Goal: Register for event/course

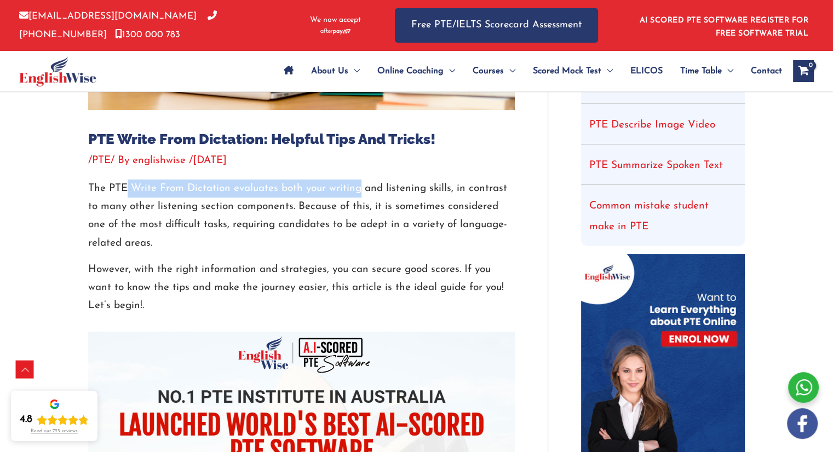
drag, startPoint x: 130, startPoint y: 184, endPoint x: 359, endPoint y: 186, distance: 228.4
click at [359, 186] on p "The PTE Write From Dictation evaluates both your writing and listening skills, …" at bounding box center [301, 216] width 427 height 73
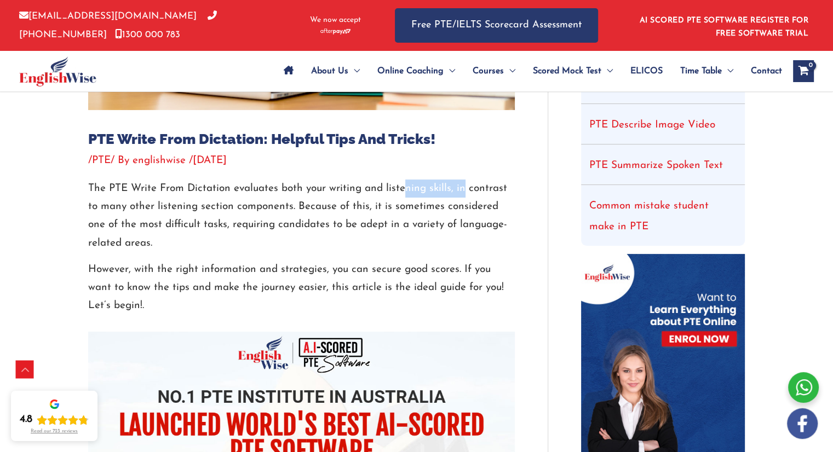
drag, startPoint x: 405, startPoint y: 188, endPoint x: 463, endPoint y: 188, distance: 57.5
click at [463, 188] on p "The PTE Write From Dictation evaluates both your writing and listening skills, …" at bounding box center [301, 216] width 427 height 73
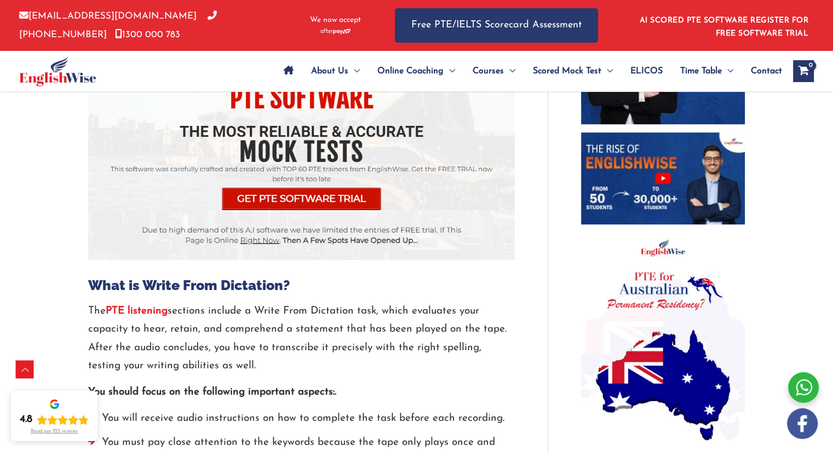
scroll to position [766, 0]
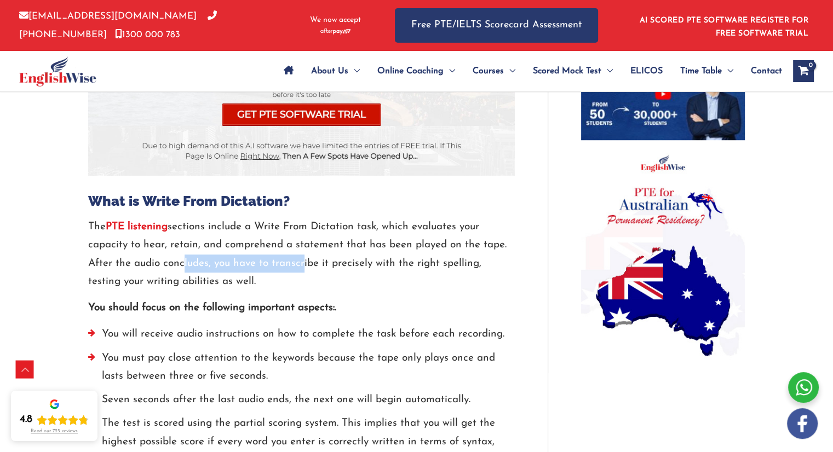
drag, startPoint x: 199, startPoint y: 261, endPoint x: 301, endPoint y: 260, distance: 101.9
click at [301, 260] on p "The PTE listening sections include a Write From Dictation task, which evaluates…" at bounding box center [301, 254] width 427 height 73
drag, startPoint x: 114, startPoint y: 244, endPoint x: 182, endPoint y: 244, distance: 67.9
click at [182, 244] on p "The PTE listening sections include a Write From Dictation task, which evaluates…" at bounding box center [301, 254] width 427 height 73
drag, startPoint x: 155, startPoint y: 261, endPoint x: 198, endPoint y: 260, distance: 43.3
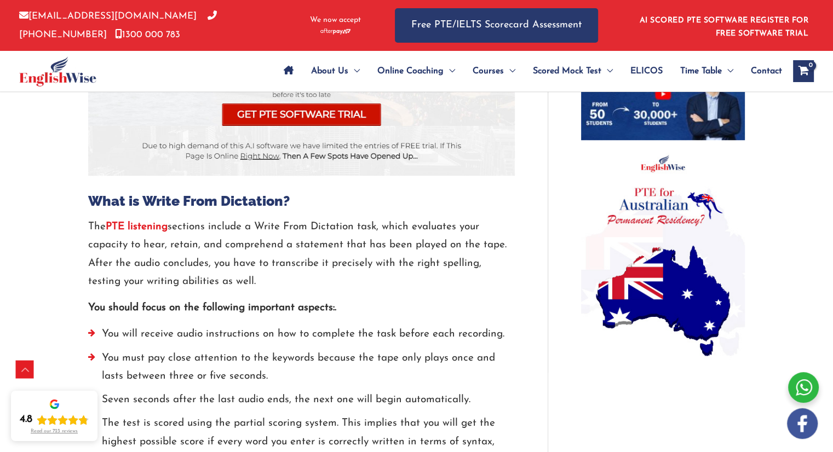
click at [165, 260] on p "The PTE listening sections include a Write From Dictation task, which evaluates…" at bounding box center [301, 254] width 427 height 73
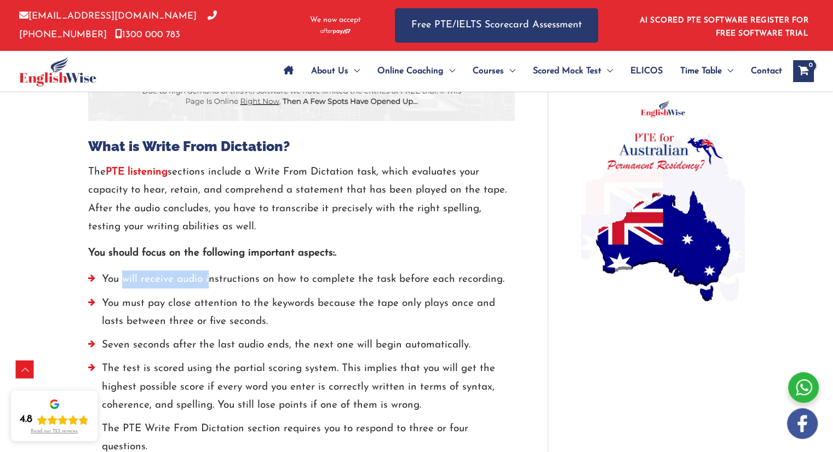
drag, startPoint x: 123, startPoint y: 277, endPoint x: 209, endPoint y: 278, distance: 86.5
click at [209, 278] on li "You will receive audio instructions on how to complete the task before each rec…" at bounding box center [301, 283] width 427 height 24
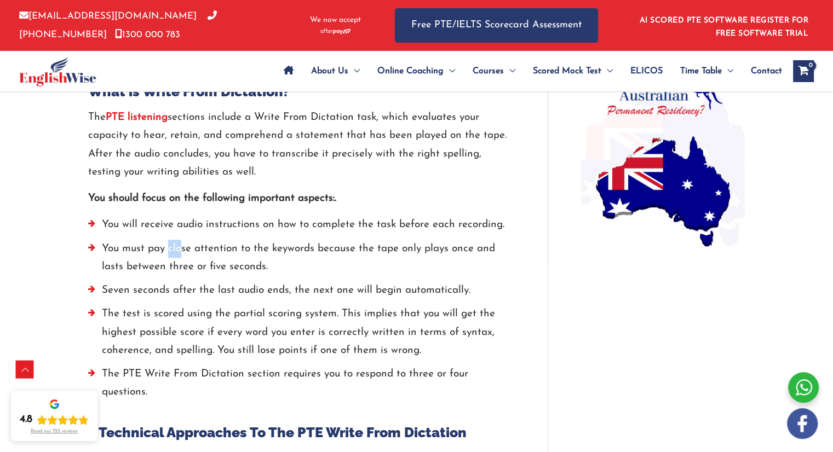
drag, startPoint x: 172, startPoint y: 250, endPoint x: 186, endPoint y: 254, distance: 14.2
click at [184, 250] on li "You must pay close attention to the keywords because the tape only plays once a…" at bounding box center [301, 261] width 427 height 42
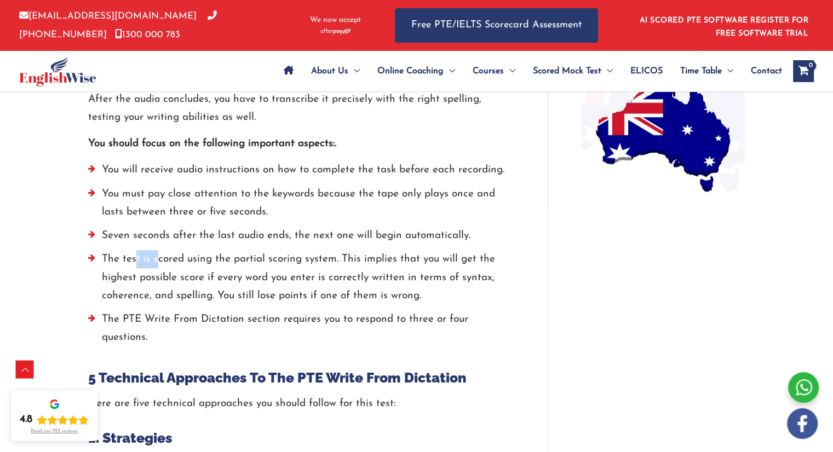
drag, startPoint x: 135, startPoint y: 264, endPoint x: 200, endPoint y: 265, distance: 64.6
click at [200, 264] on li "The test is scored using the partial scoring system. This implies that you will…" at bounding box center [301, 280] width 427 height 60
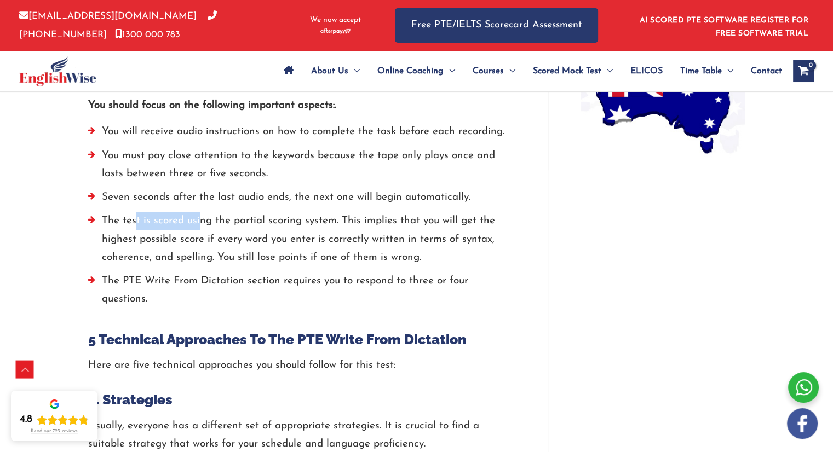
scroll to position [1039, 0]
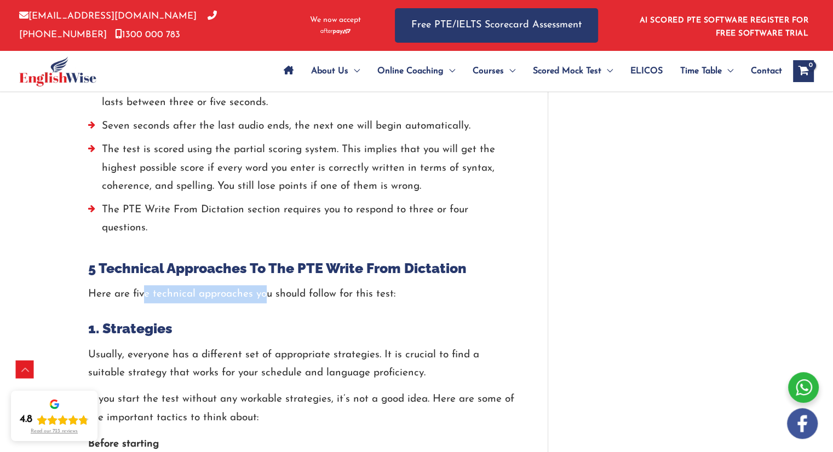
drag, startPoint x: 227, startPoint y: 295, endPoint x: 269, endPoint y: 296, distance: 42.7
click at [271, 295] on p "Here are five technical approaches you should follow for this test:" at bounding box center [301, 294] width 427 height 18
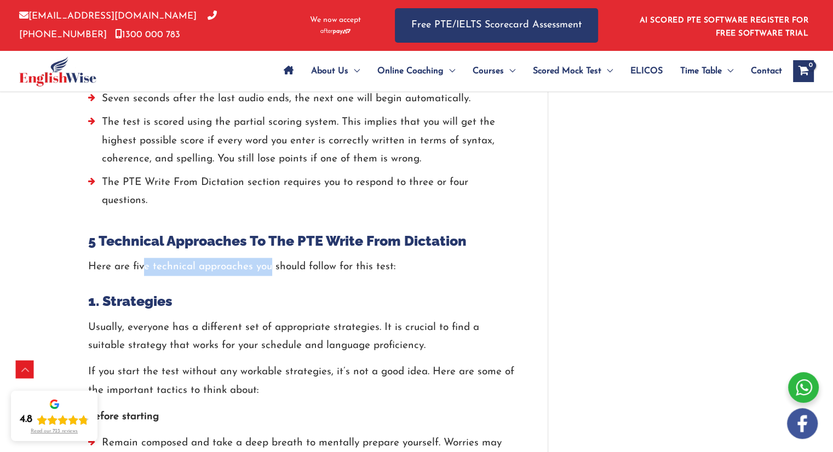
scroll to position [1094, 0]
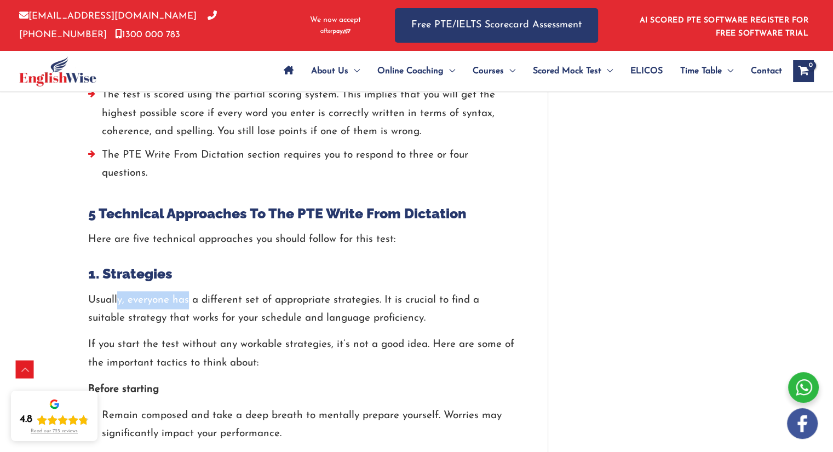
drag, startPoint x: 119, startPoint y: 300, endPoint x: 188, endPoint y: 300, distance: 69.5
click at [188, 300] on p "Usually, everyone has a different set of appropriate strategies. It is crucial …" at bounding box center [301, 309] width 427 height 37
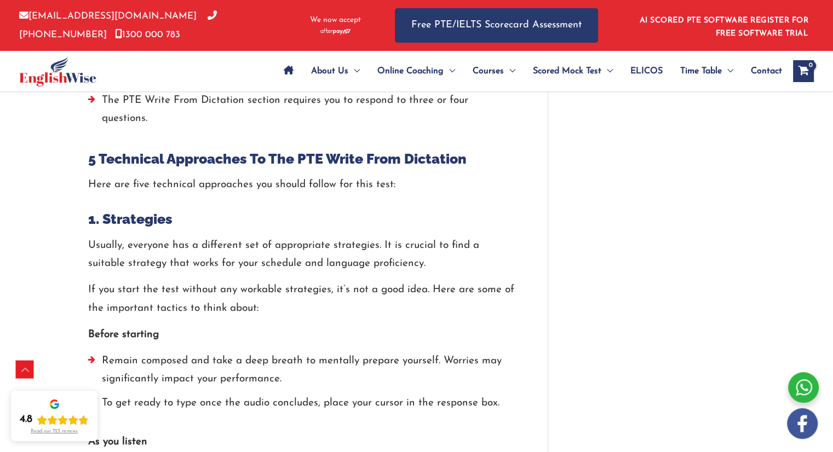
drag, startPoint x: 118, startPoint y: 339, endPoint x: 152, endPoint y: 337, distance: 34.0
click at [151, 337] on strong "Before starting" at bounding box center [123, 335] width 71 height 10
drag, startPoint x: 144, startPoint y: 353, endPoint x: 208, endPoint y: 359, distance: 64.4
click at [208, 359] on li "Remain composed and take a deep breath to mentally prepare yourself. Worries ma…" at bounding box center [301, 373] width 427 height 42
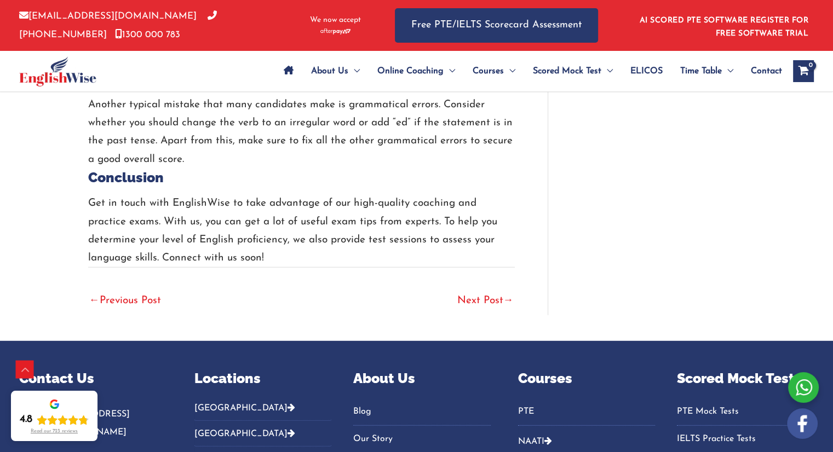
scroll to position [3120, 0]
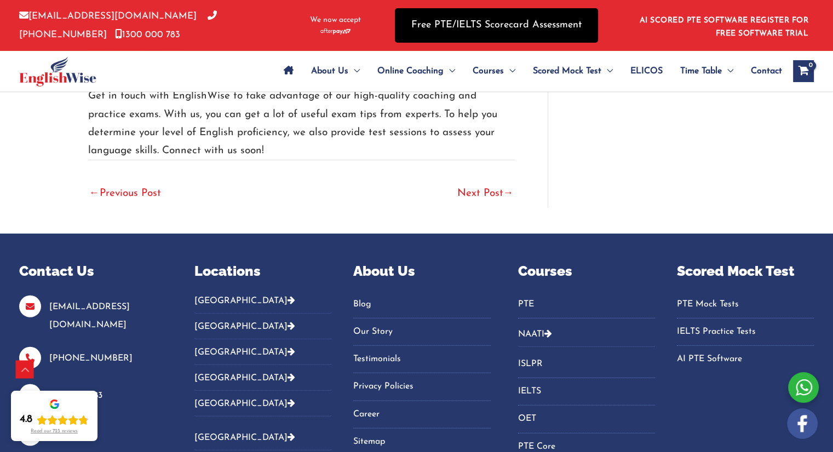
click at [504, 33] on link "Free PTE/IELTS Scorecard Assessment" at bounding box center [496, 25] width 203 height 34
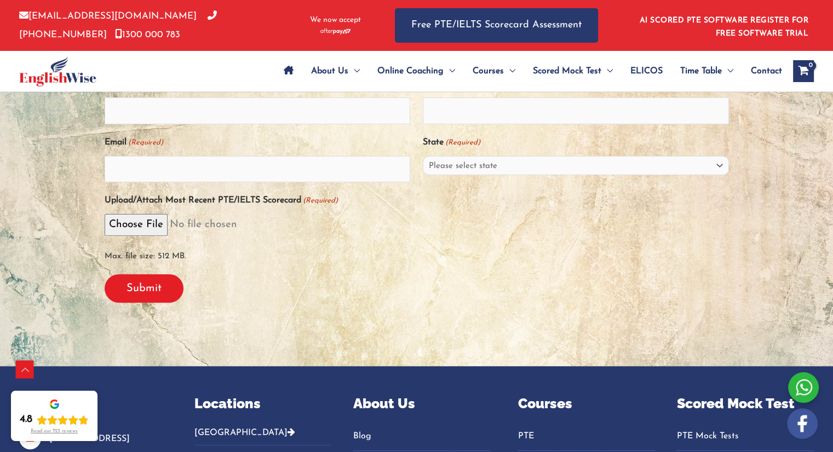
click at [331, 266] on div "Submit" at bounding box center [417, 289] width 624 height 46
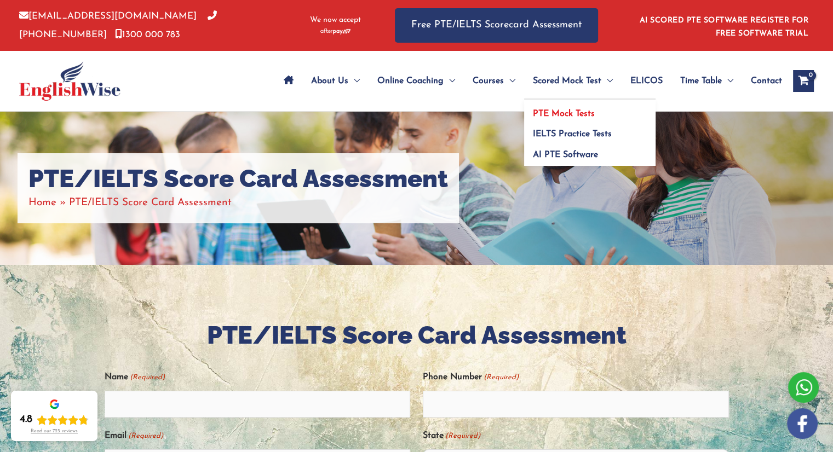
click at [572, 110] on span "PTE Mock Tests" at bounding box center [564, 114] width 62 height 9
